Goal: Information Seeking & Learning: Check status

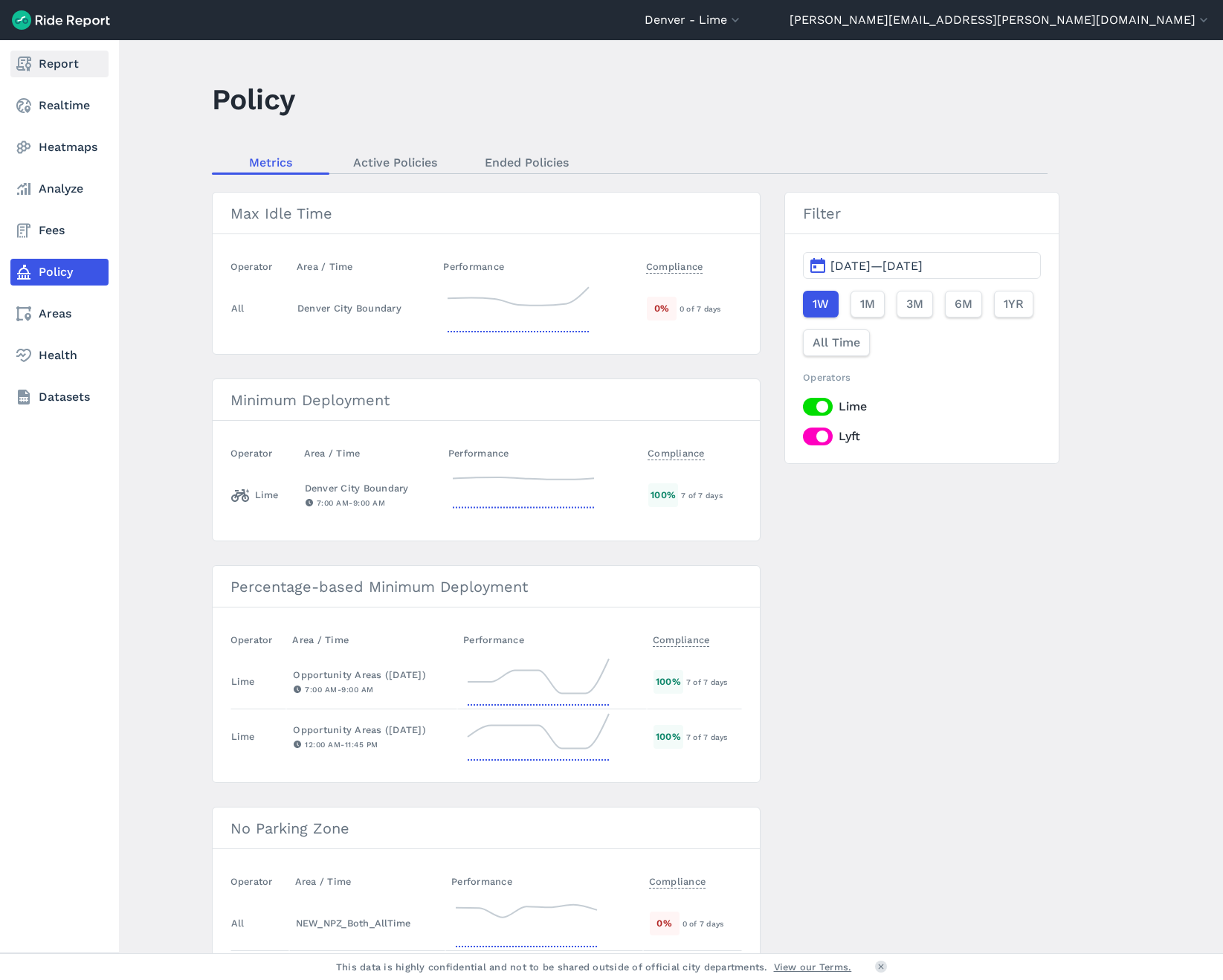
click at [41, 69] on link "Report" at bounding box center [59, 64] width 98 height 27
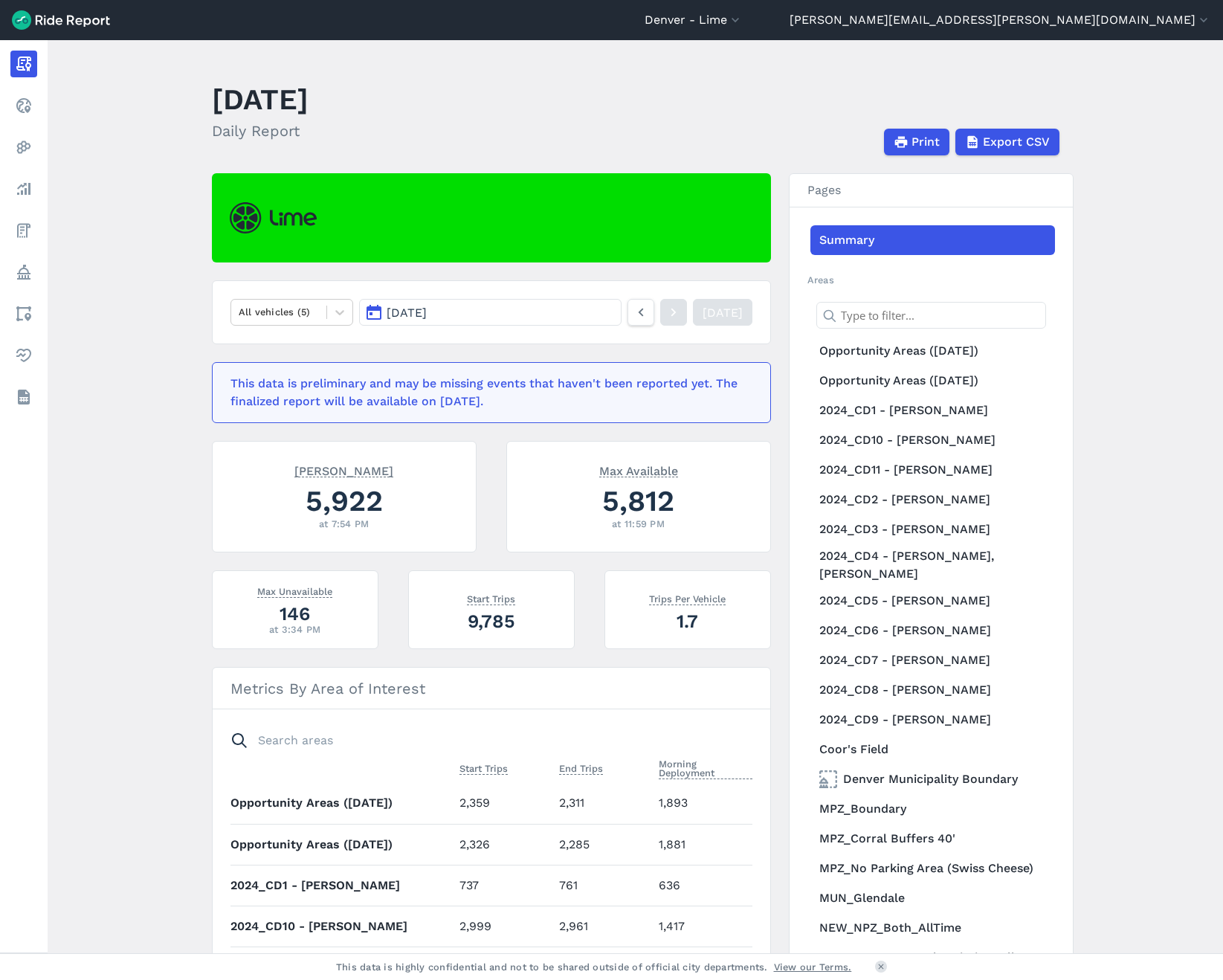
click at [854, 239] on link "Summary" at bounding box center [933, 240] width 245 height 30
click at [850, 238] on link "Summary" at bounding box center [933, 240] width 245 height 30
click at [884, 323] on input "text" at bounding box center [931, 315] width 230 height 27
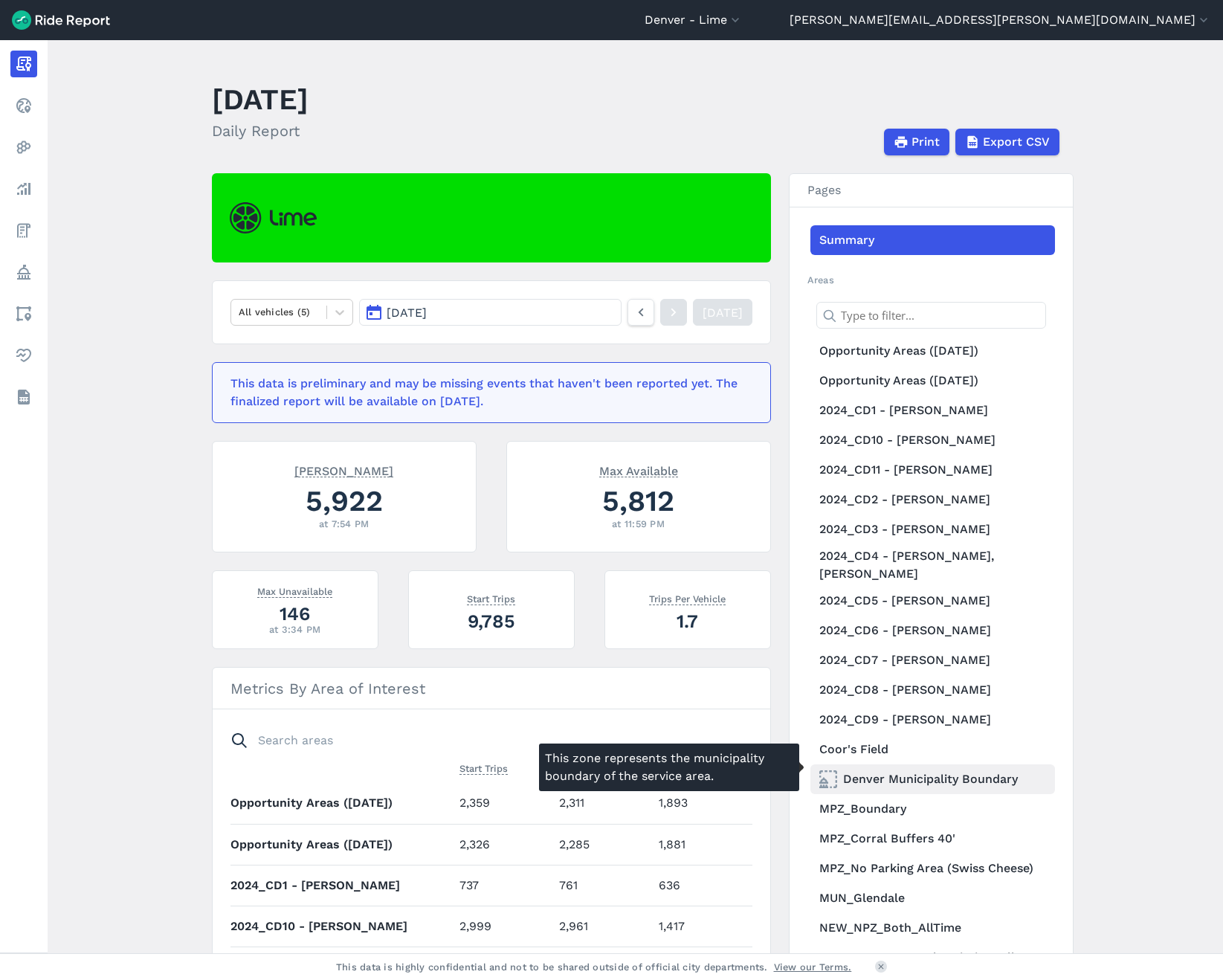
click at [938, 765] on link "Denver Municipality Boundary" at bounding box center [933, 780] width 245 height 30
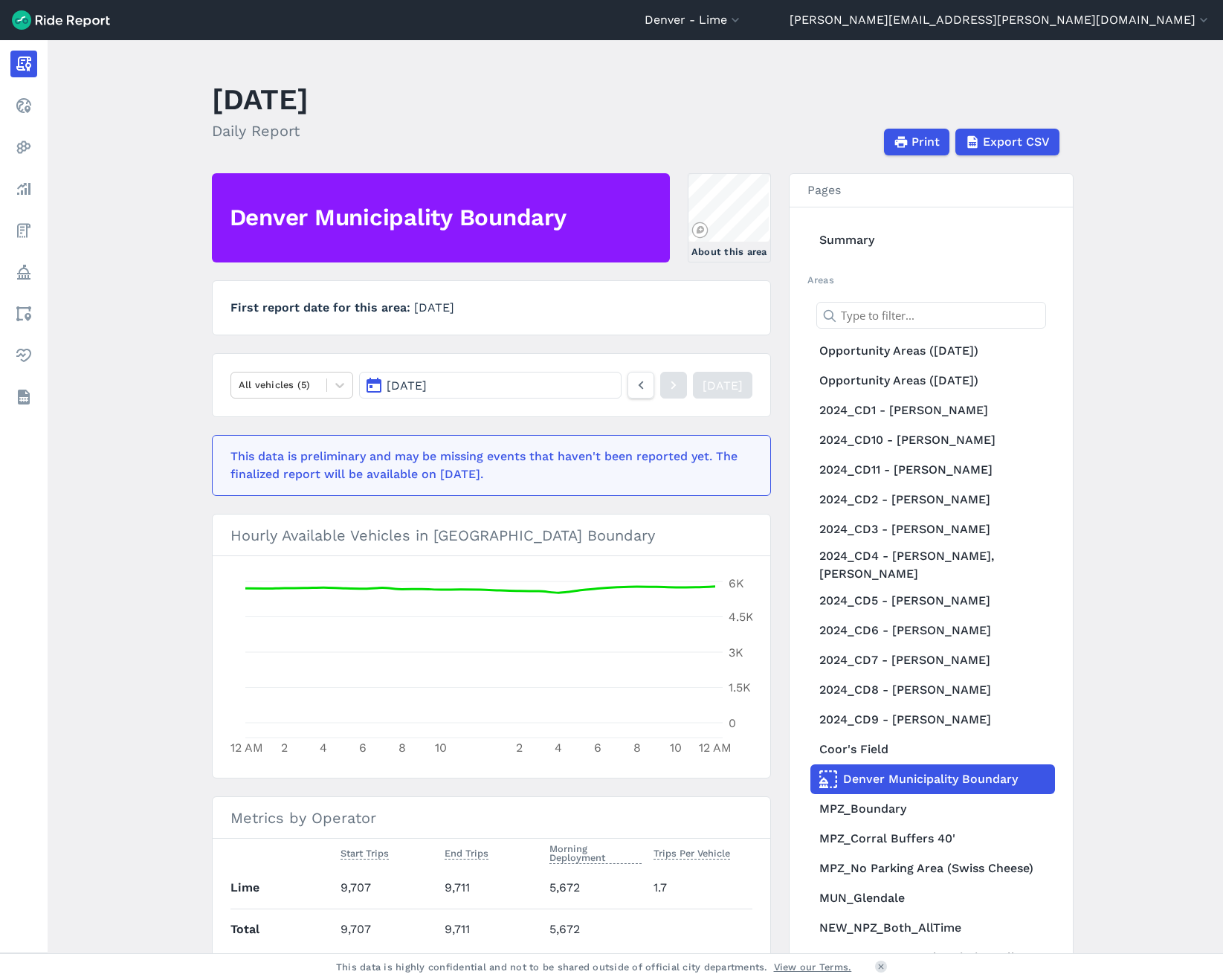
click at [426, 386] on span "[DATE]" at bounding box center [407, 385] width 41 height 14
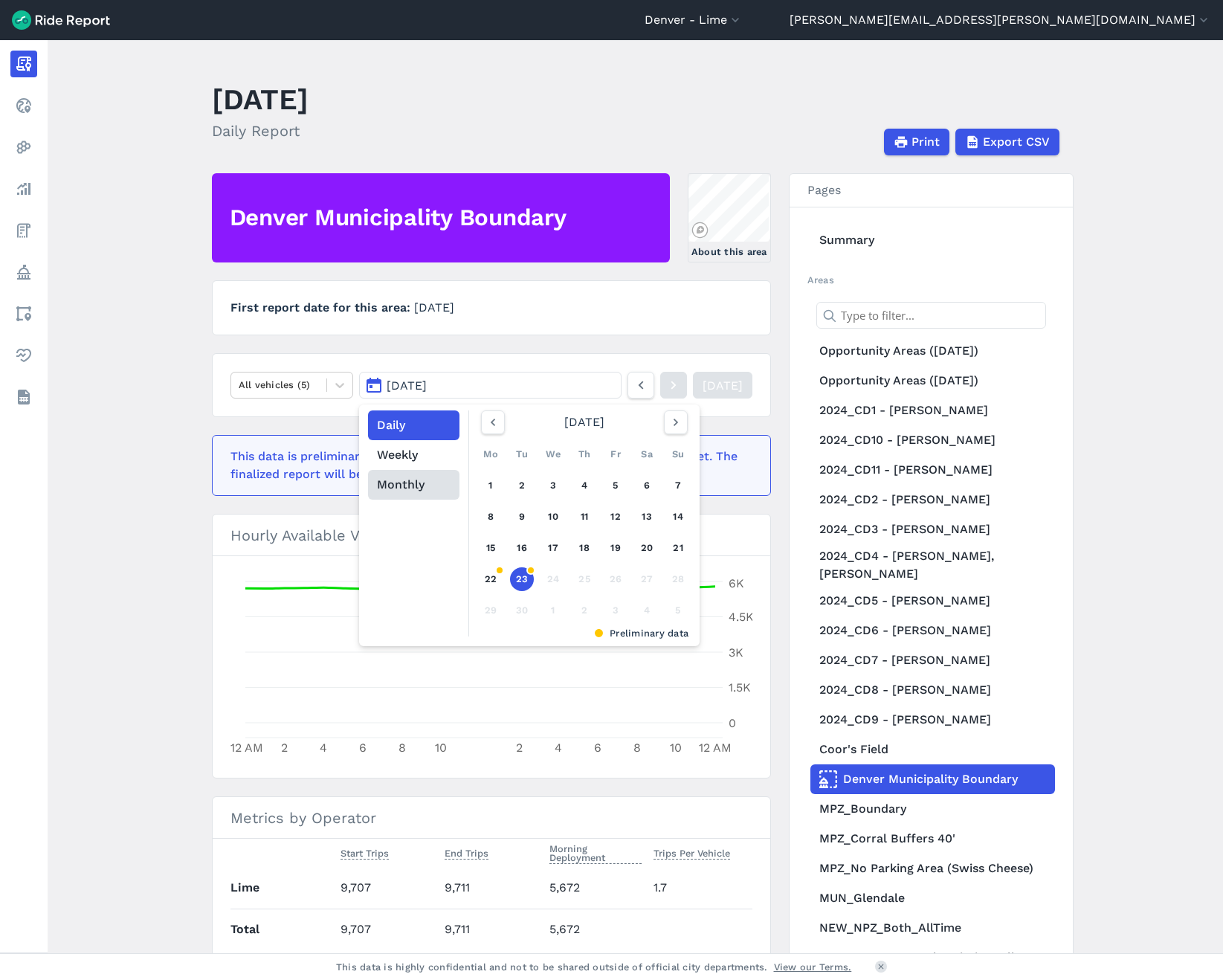
click at [405, 483] on button "Monthly" at bounding box center [413, 485] width 91 height 30
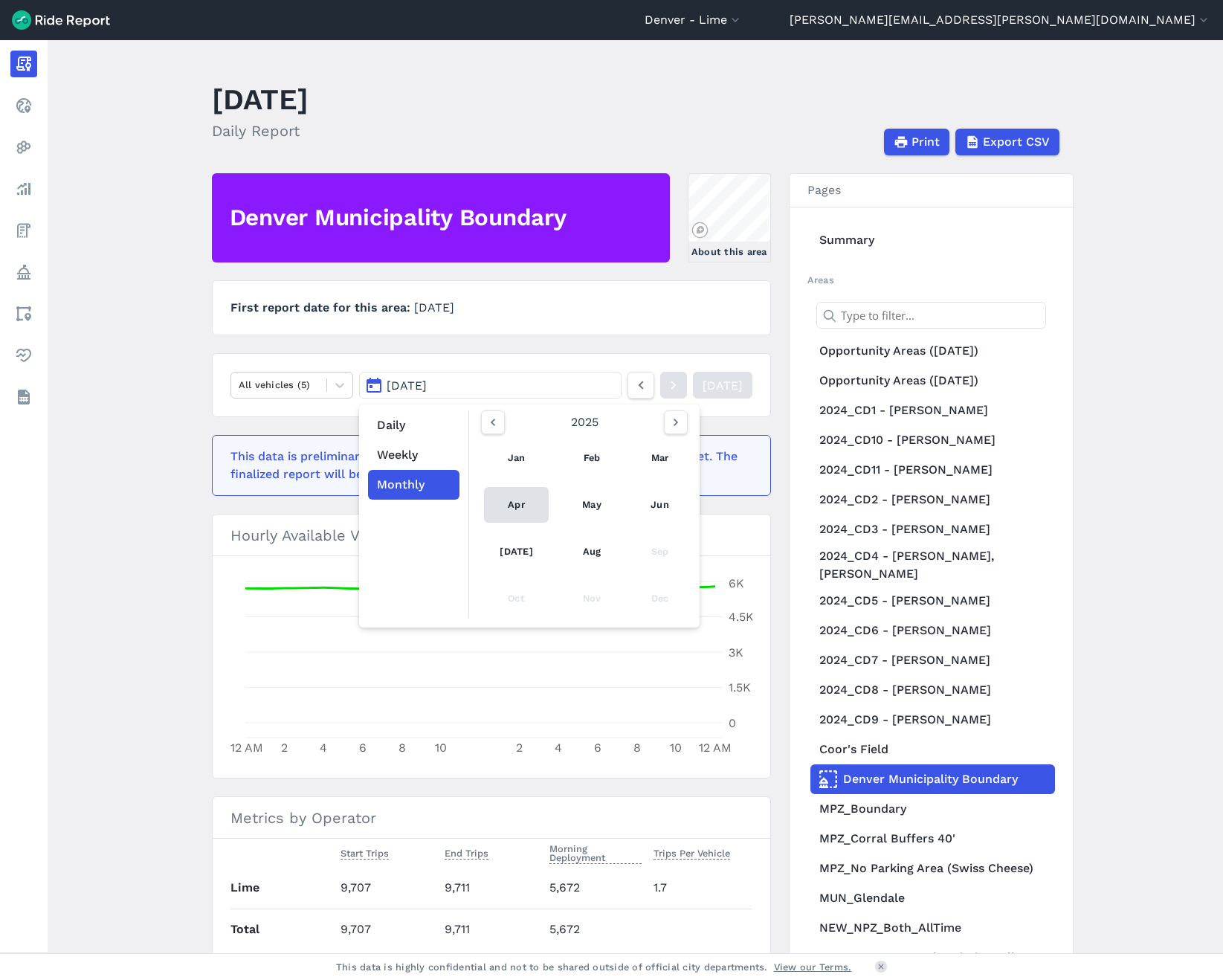
click at [517, 502] on link "Apr" at bounding box center [517, 505] width 65 height 36
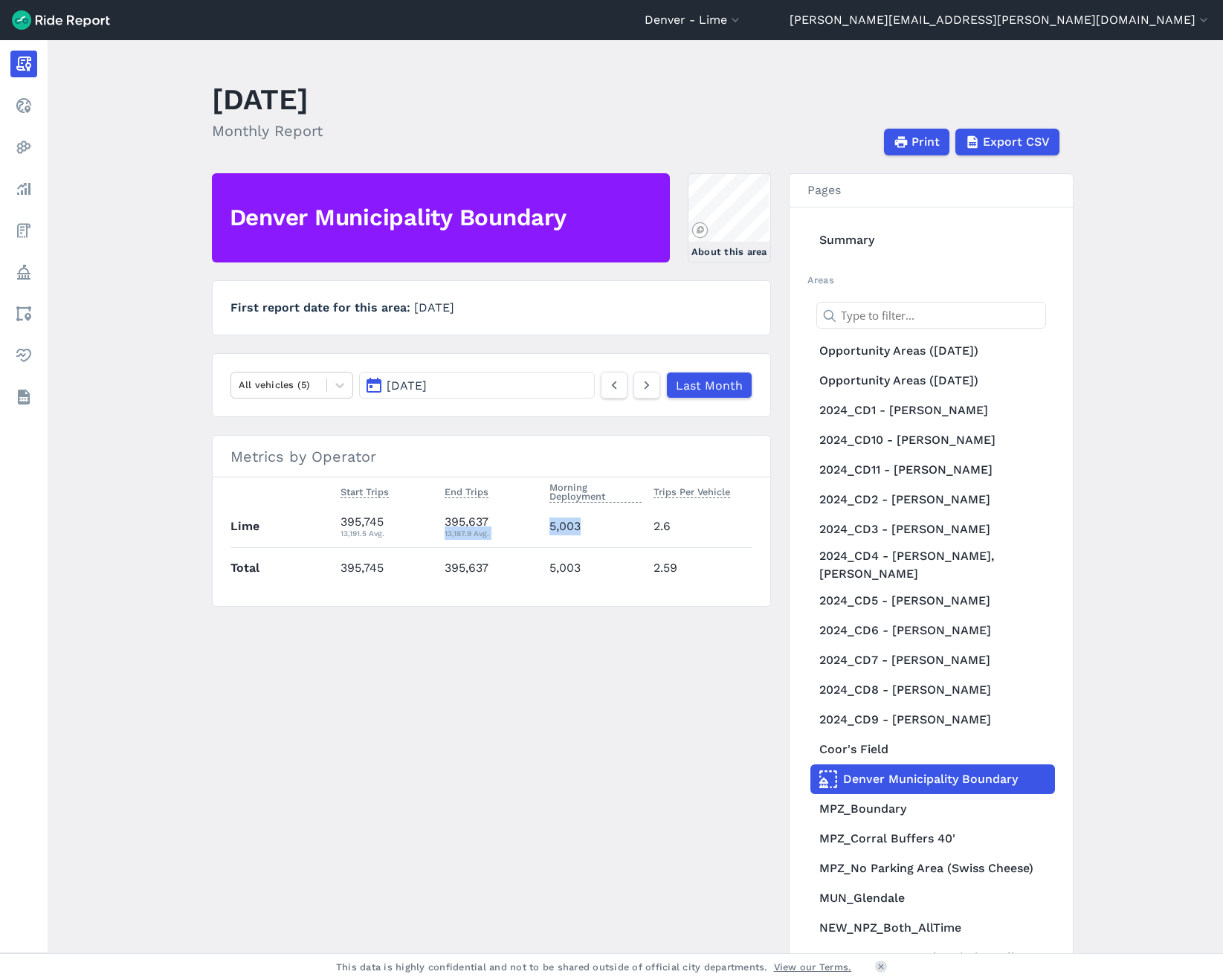
drag, startPoint x: 588, startPoint y: 523, endPoint x: 528, endPoint y: 524, distance: 60.0
click at [528, 524] on tr "Lime 395,745 13,191.5 Avg. 395,637 13,187.9 Avg. 5,003 2.6" at bounding box center [492, 527] width 522 height 41
click at [585, 529] on td "5,003" at bounding box center [596, 527] width 104 height 41
drag, startPoint x: 588, startPoint y: 525, endPoint x: 534, endPoint y: 526, distance: 54.0
click at [534, 526] on tr "Lime 395,745 13,191.5 Avg. 395,637 13,187.9 Avg. 5,003 2.6" at bounding box center [492, 527] width 522 height 41
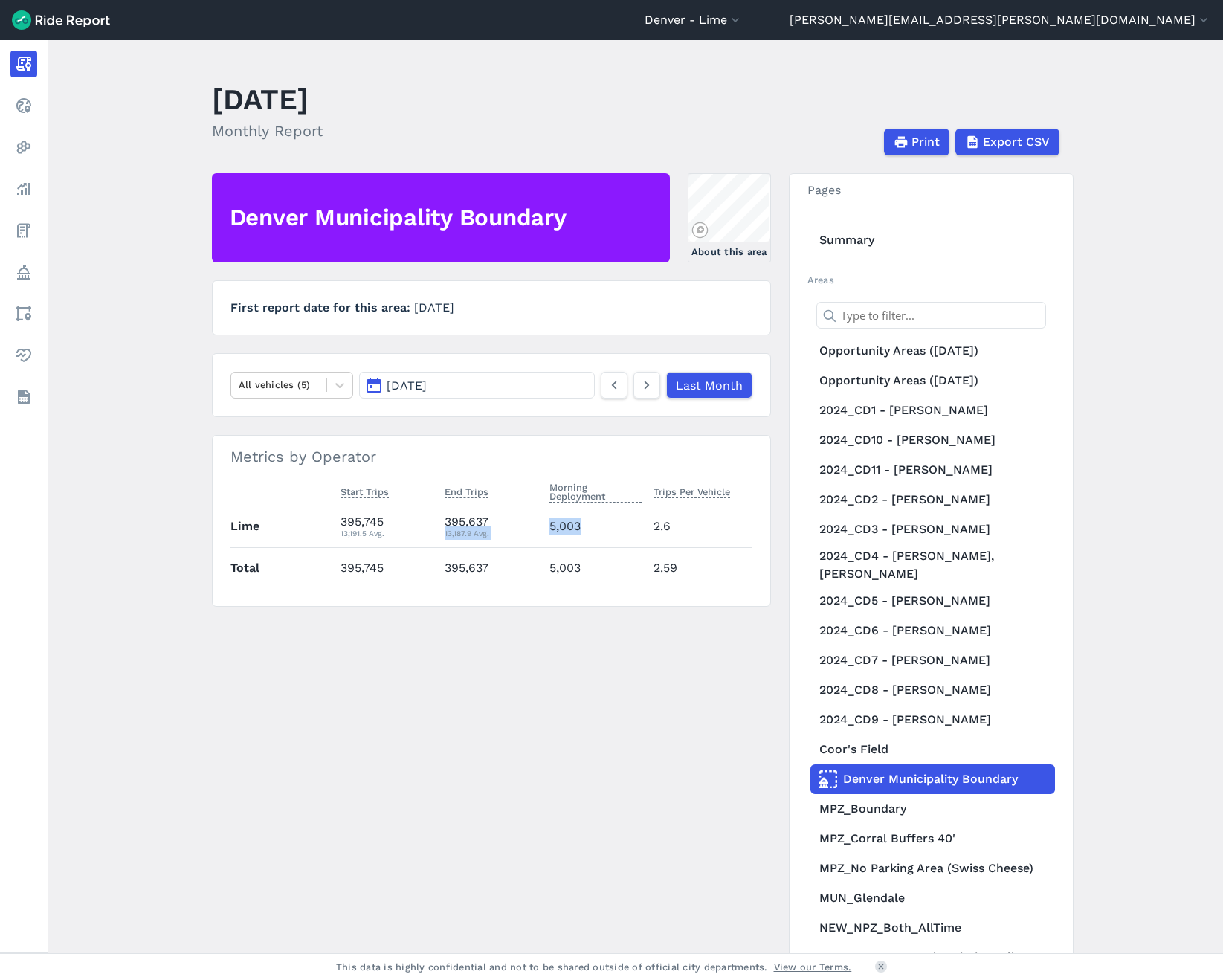
click at [589, 533] on td "5,003" at bounding box center [596, 527] width 104 height 41
click at [638, 390] on icon at bounding box center [646, 385] width 16 height 18
click at [641, 388] on icon at bounding box center [646, 385] width 16 height 18
click at [576, 494] on span "Morning Deployment" at bounding box center [596, 490] width 92 height 24
click at [622, 490] on icon at bounding box center [627, 492] width 18 height 18
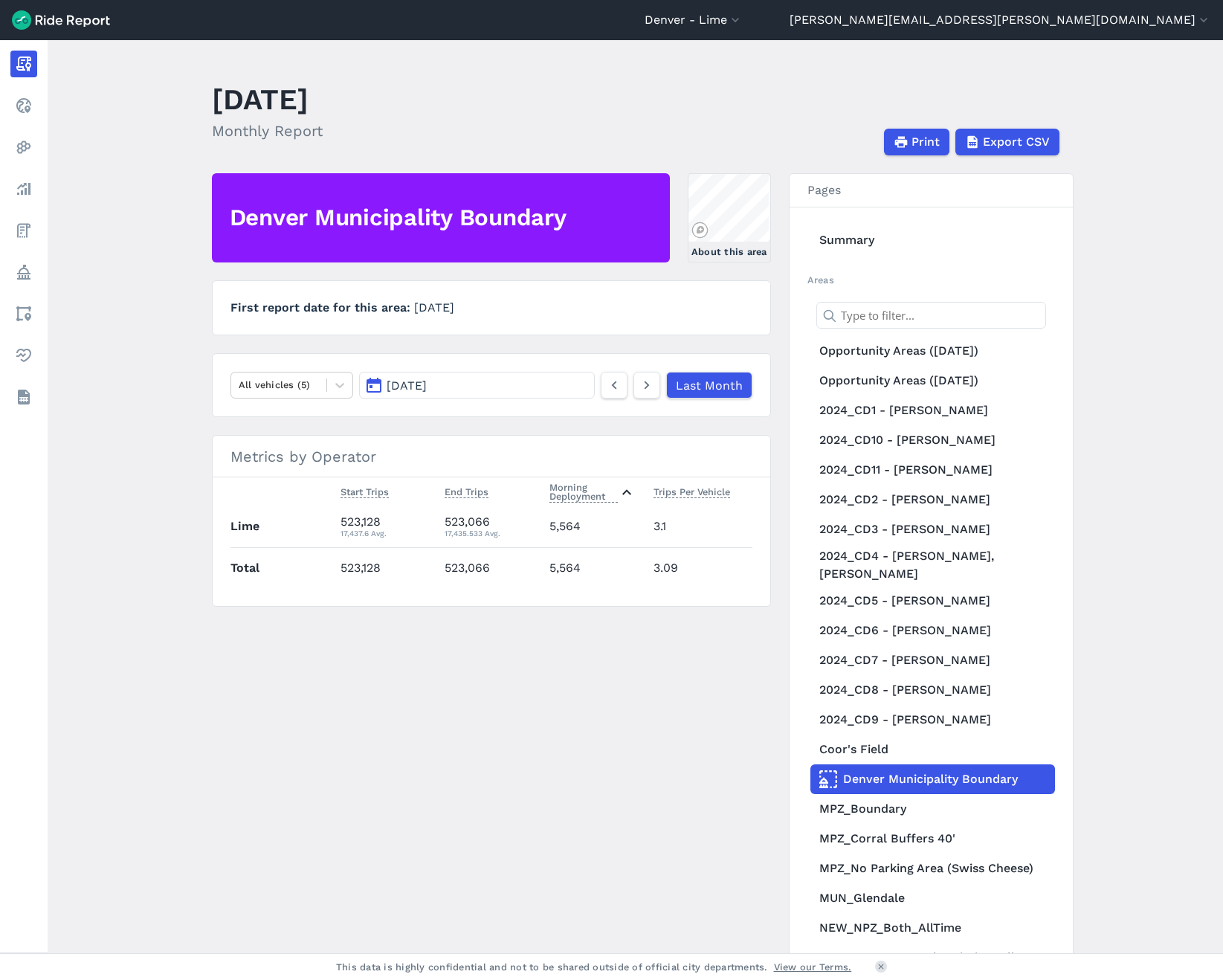
click at [624, 491] on use at bounding box center [626, 493] width 9 height 6
